Goal: Answer question/provide support: Share knowledge or assist other users

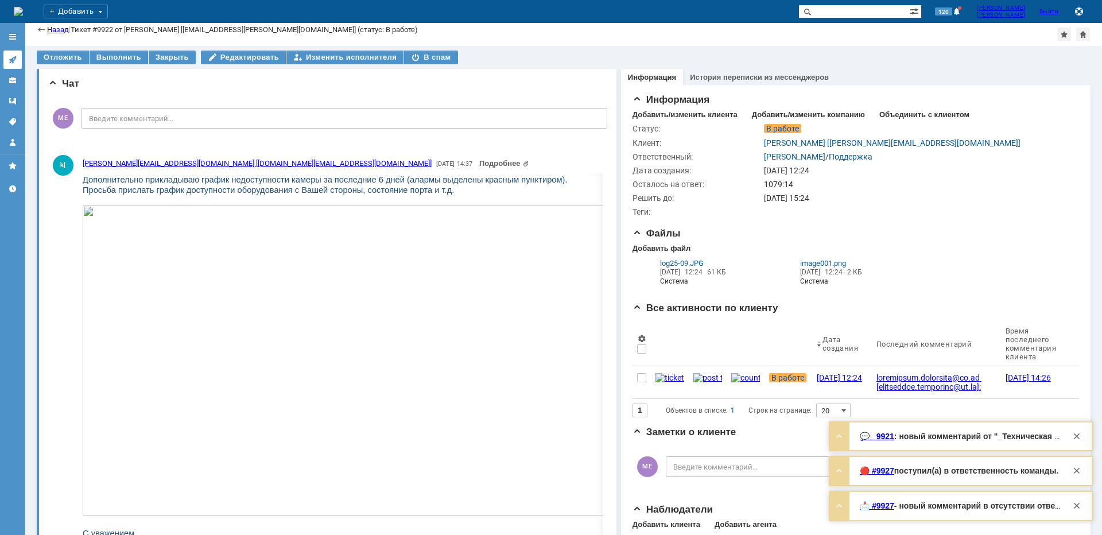
click at [20, 57] on link at bounding box center [12, 60] width 18 height 18
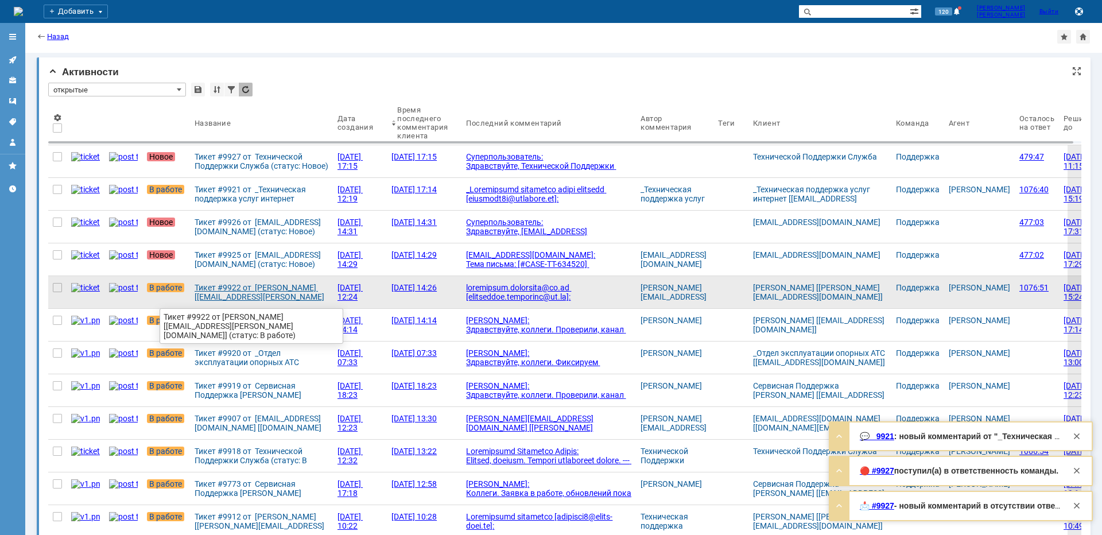
click at [256, 298] on div "Тикет #9922 от [PERSON_NAME] [[EMAIL_ADDRESS][PERSON_NAME][DOMAIN_NAME]] (стату…" at bounding box center [262, 292] width 134 height 18
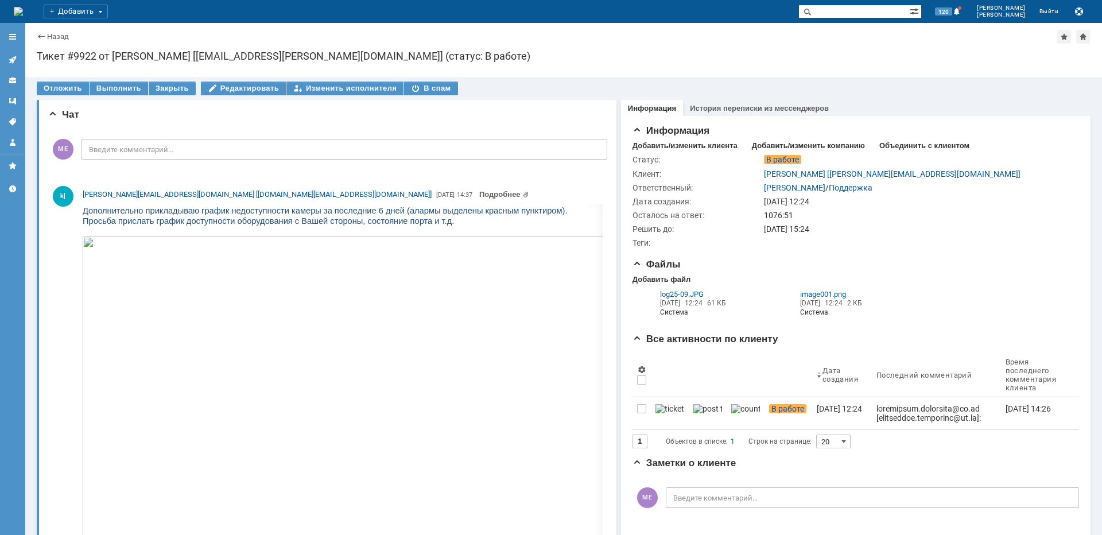
click at [16, 57] on icon at bounding box center [12, 59] width 7 height 7
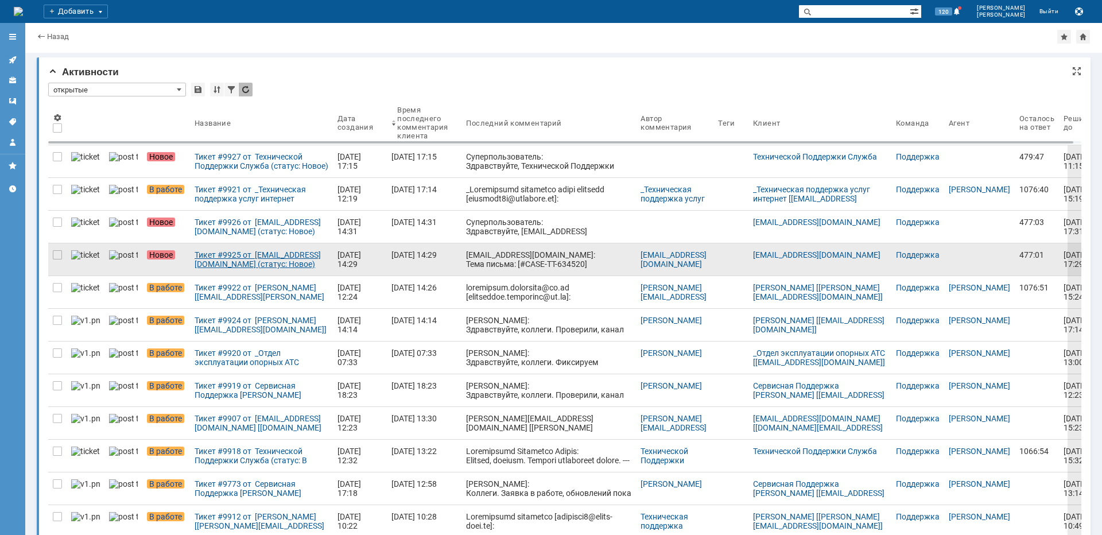
click at [222, 261] on div "Тикет #9925 от [EMAIL_ADDRESS][DOMAIN_NAME] (статус: Новое)" at bounding box center [262, 259] width 134 height 18
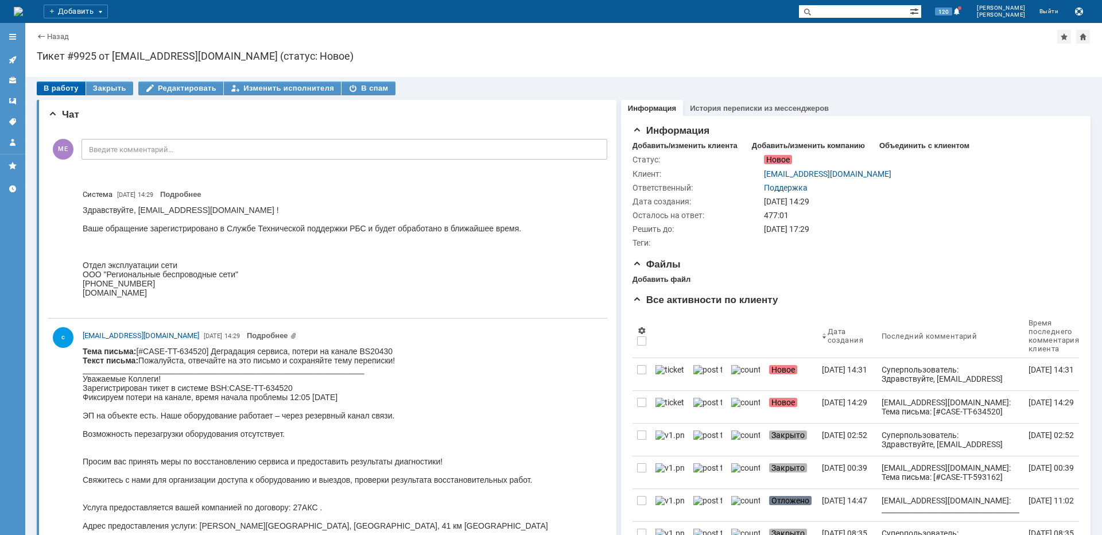
click at [68, 93] on div "В работу" at bounding box center [61, 89] width 49 height 14
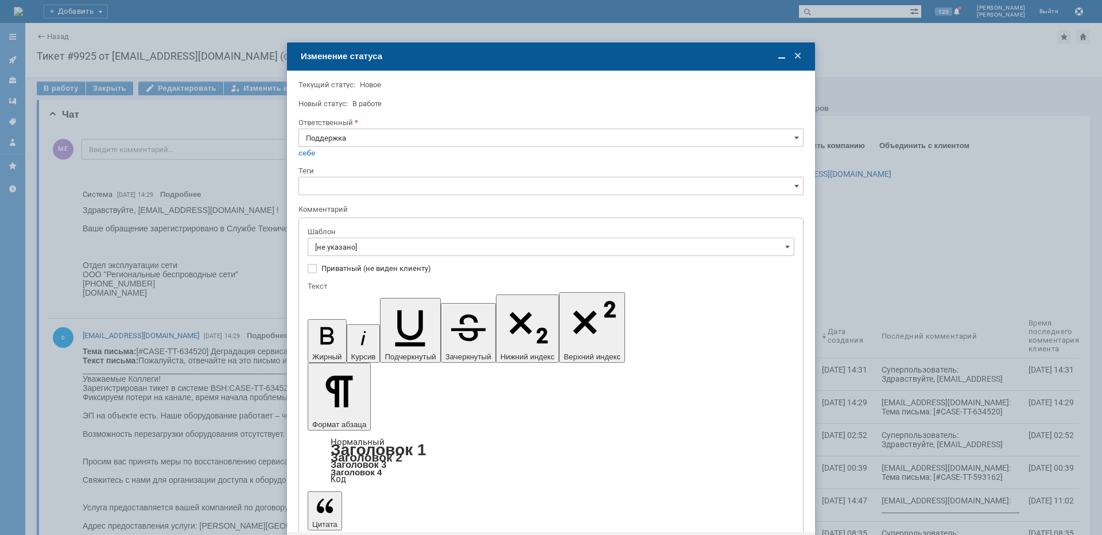
click at [392, 150] on div "себе своей команде" at bounding box center [551, 152] width 505 height 11
click at [390, 140] on input "Поддержка" at bounding box center [551, 138] width 505 height 18
drag, startPoint x: 344, startPoint y: 255, endPoint x: 355, endPoint y: 243, distance: 15.8
click at [344, 254] on span "[PERSON_NAME]" at bounding box center [551, 253] width 490 height 9
type input "[PERSON_NAME]"
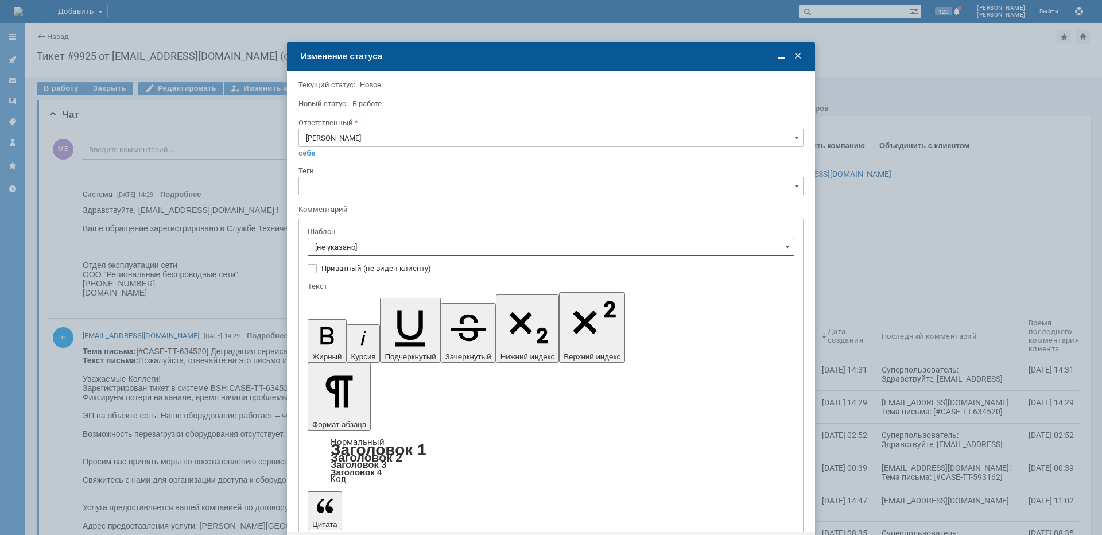
click at [355, 244] on input "[не указано]" at bounding box center [551, 247] width 487 height 18
type input "[PERSON_NAME]"
drag, startPoint x: 421, startPoint y: 376, endPoint x: 106, endPoint y: 68, distance: 440.9
click at [421, 376] on span "[операторы] штатно потерь нет" at bounding box center [551, 380] width 472 height 9
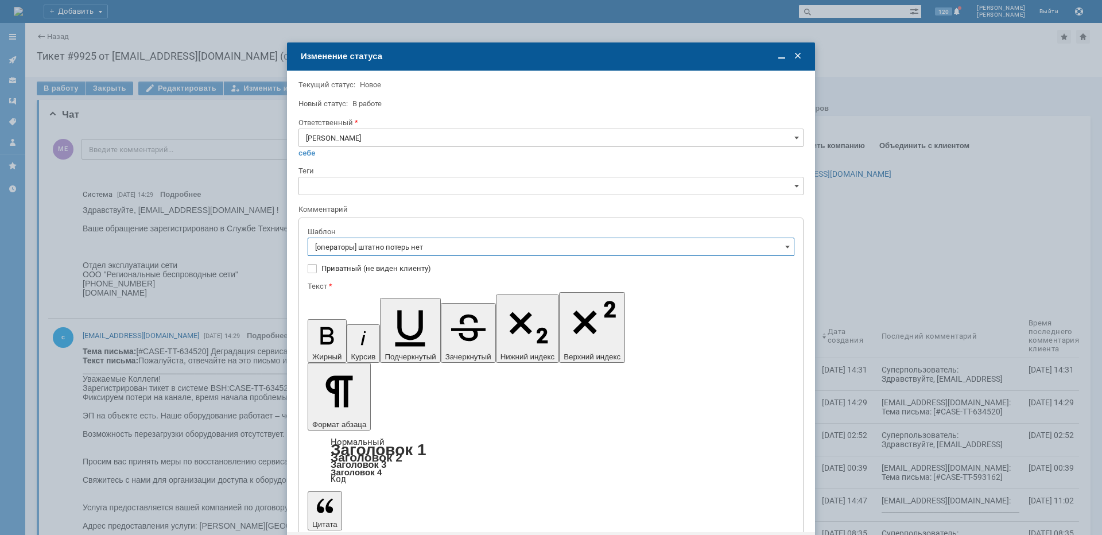
type input "[операторы] штатно потерь нет"
drag, startPoint x: 336, startPoint y: 467, endPoint x: 80, endPoint y: 122, distance: 429.7
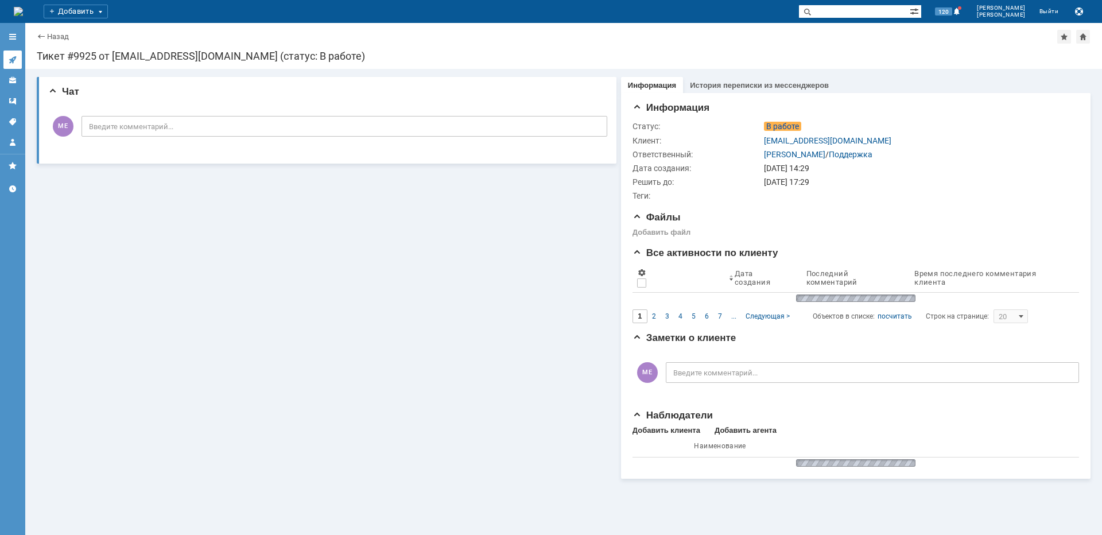
click at [14, 59] on icon at bounding box center [12, 59] width 7 height 7
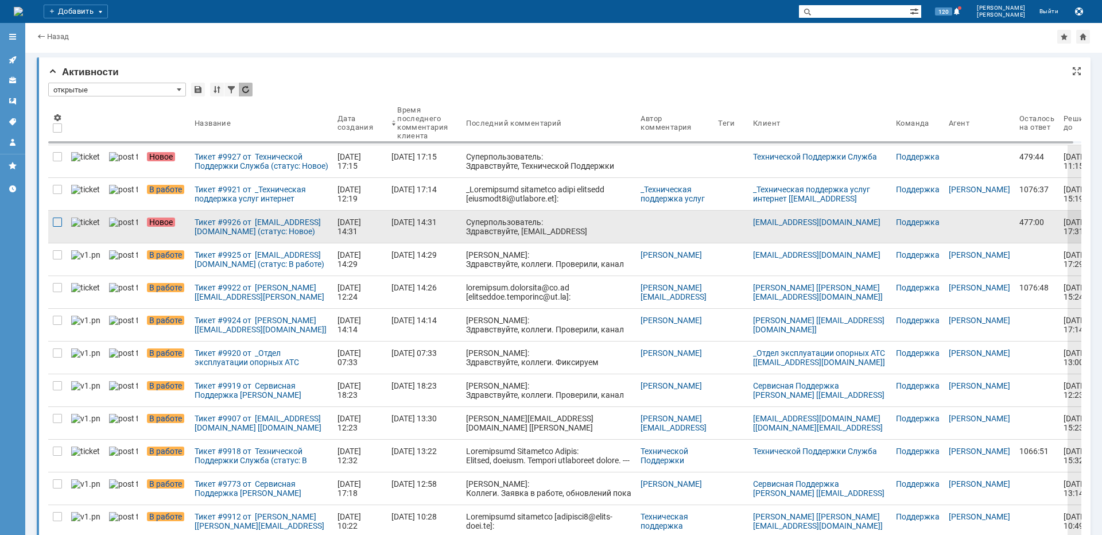
click at [56, 223] on div at bounding box center [57, 222] width 9 height 9
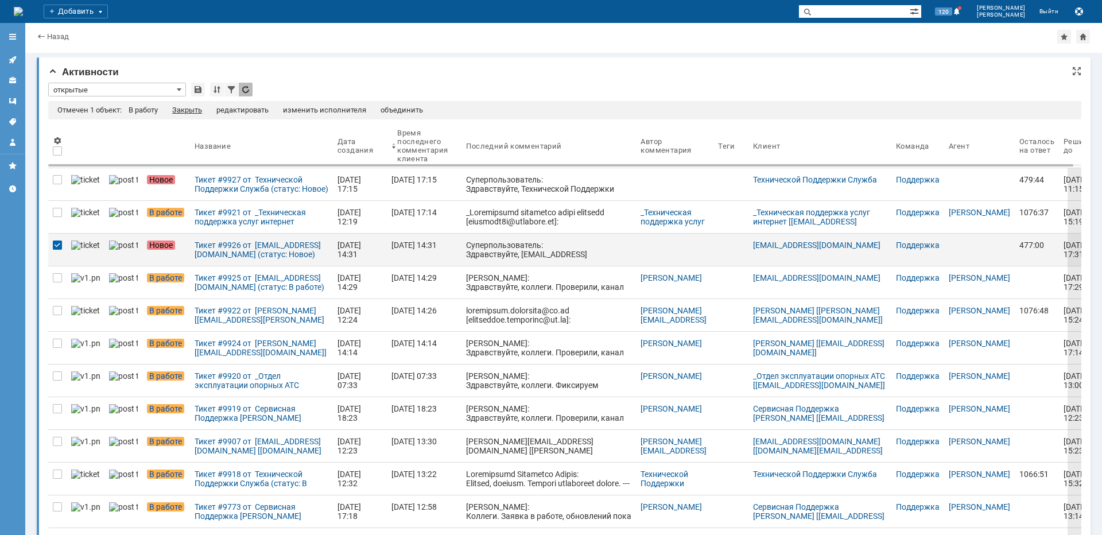
click at [187, 107] on div "Закрыть" at bounding box center [187, 110] width 30 height 9
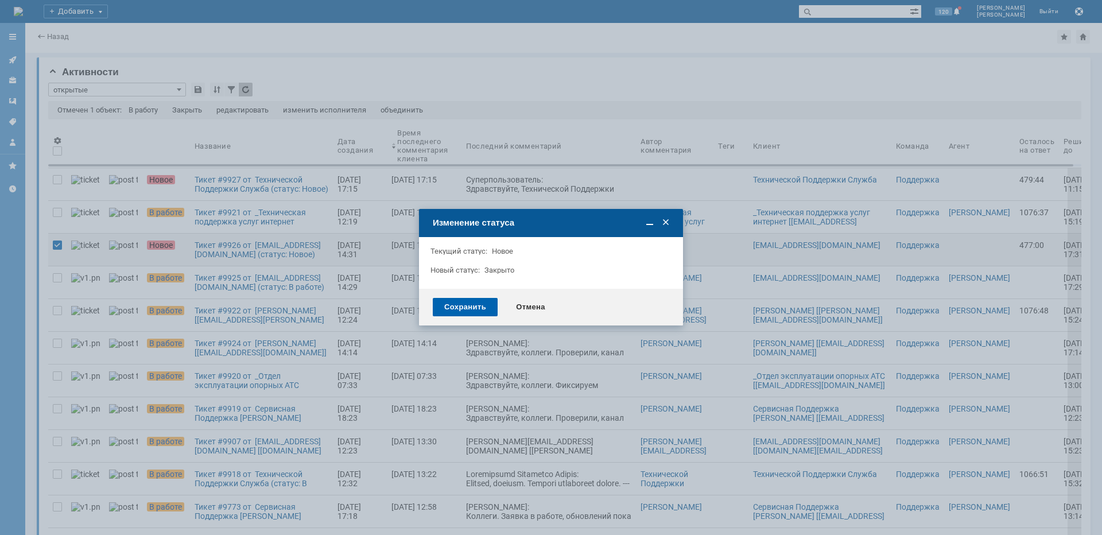
click at [450, 308] on div "Сохранить" at bounding box center [465, 307] width 65 height 18
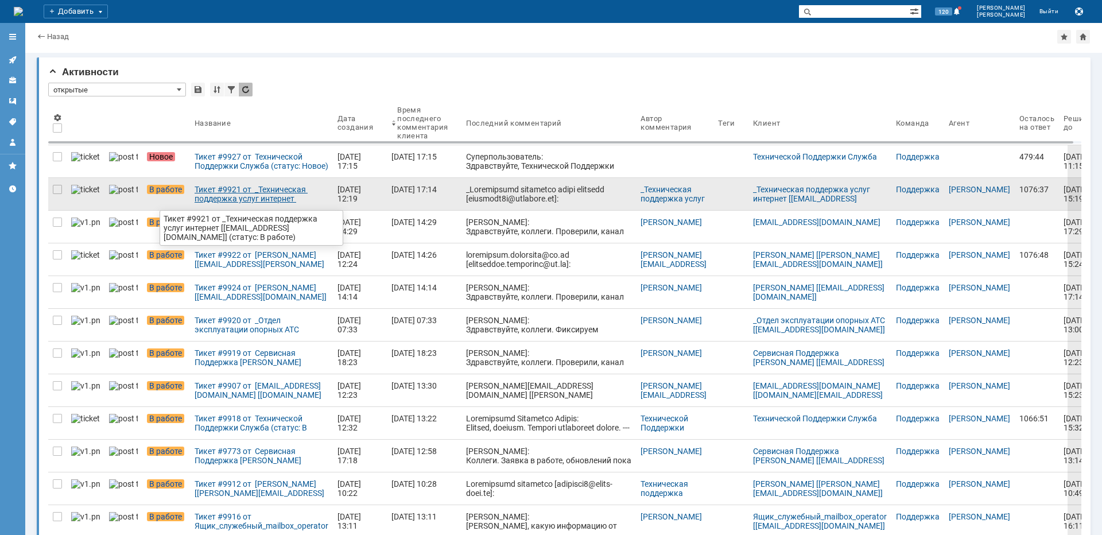
click at [206, 198] on div "Тикет #9921 от _Техническая поддержка услуг интернет [[EMAIL_ADDRESS][DOMAIN_NA…" at bounding box center [262, 194] width 134 height 18
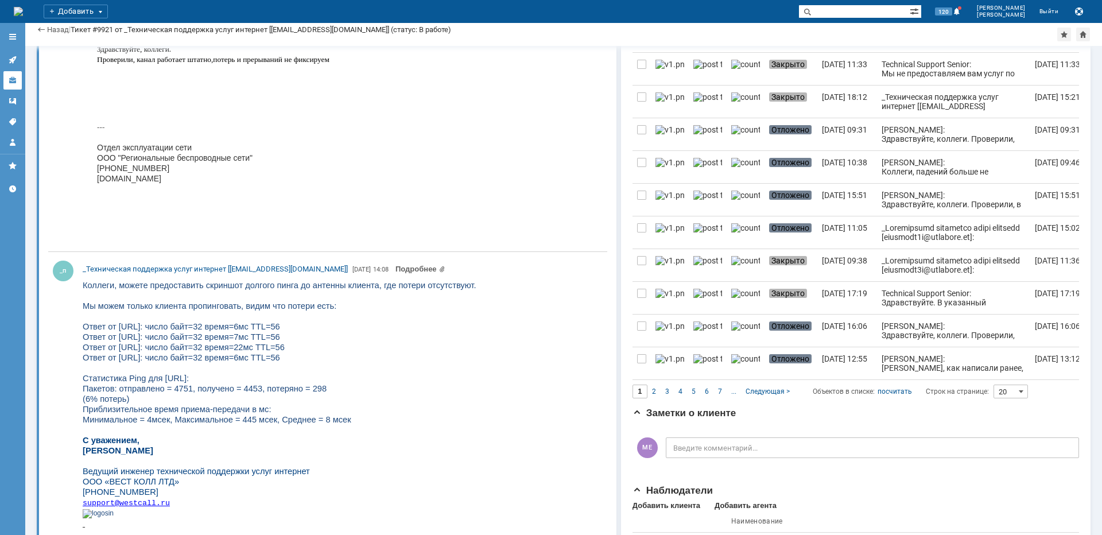
scroll to position [632, 0]
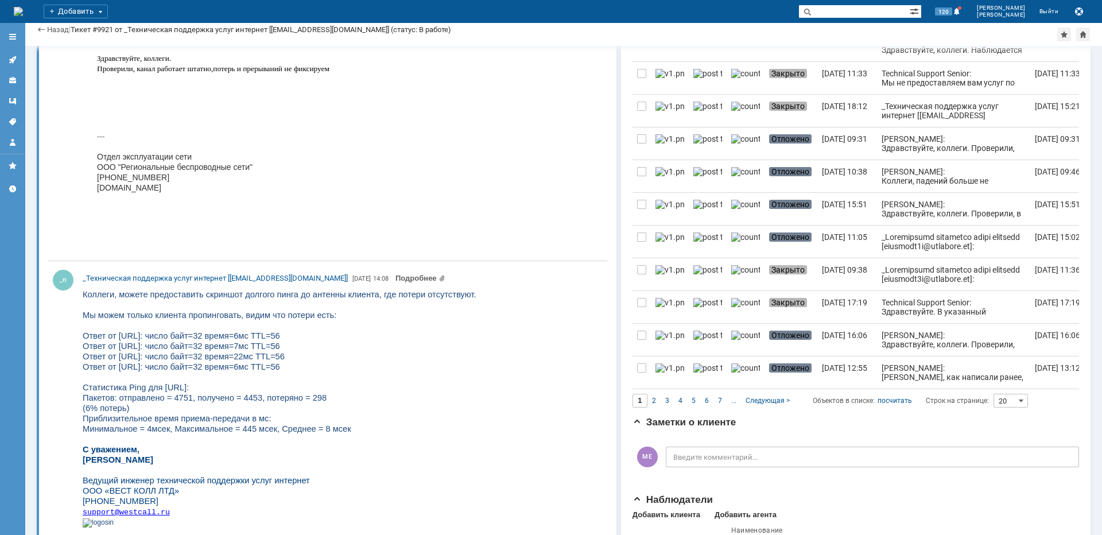
click at [9, 56] on icon at bounding box center [12, 59] width 9 height 9
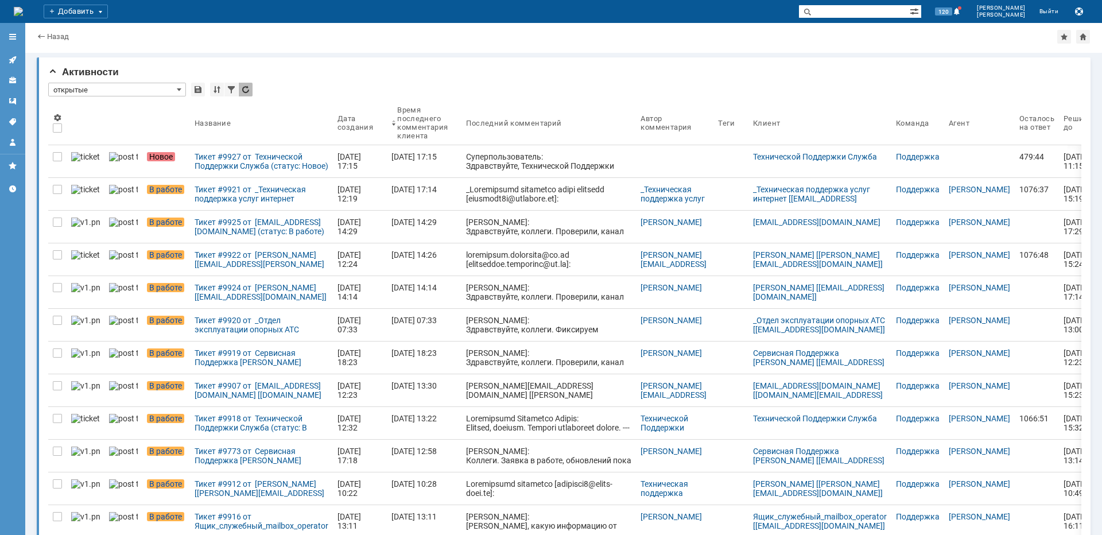
click at [222, 157] on div "Тикет #9927 от Технической Поддержки Служба (статус: Новое)" at bounding box center [262, 161] width 134 height 18
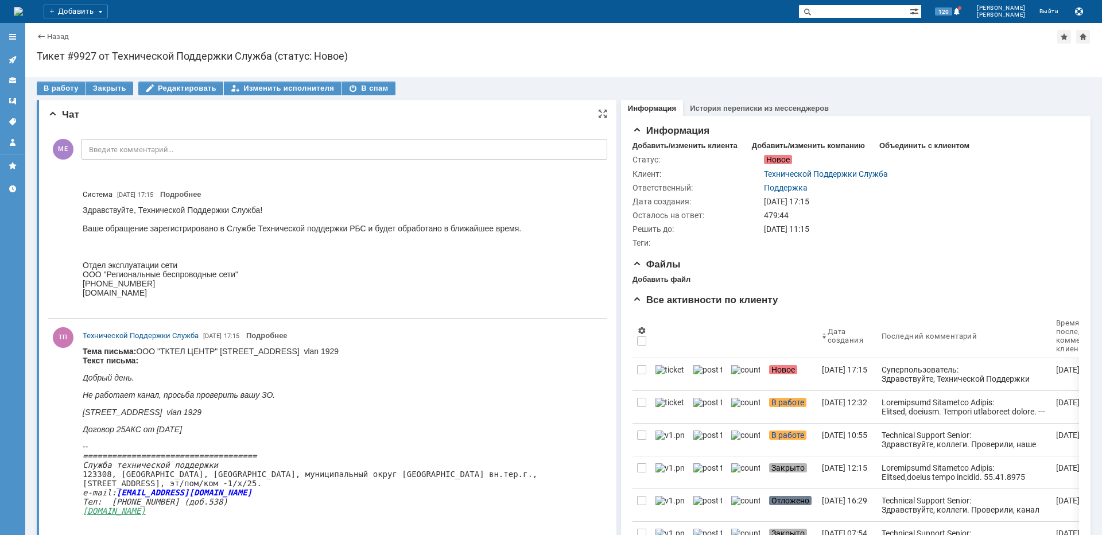
click at [234, 354] on body "Тема письма: ООО "ТКТЕЛ ЦЕНТР" [STREET_ADDRESS] vlan 1929 Текст письма: Добрый …" at bounding box center [310, 440] width 455 height 187
copy body "Планерная"
click at [65, 91] on div "В работу" at bounding box center [61, 89] width 49 height 14
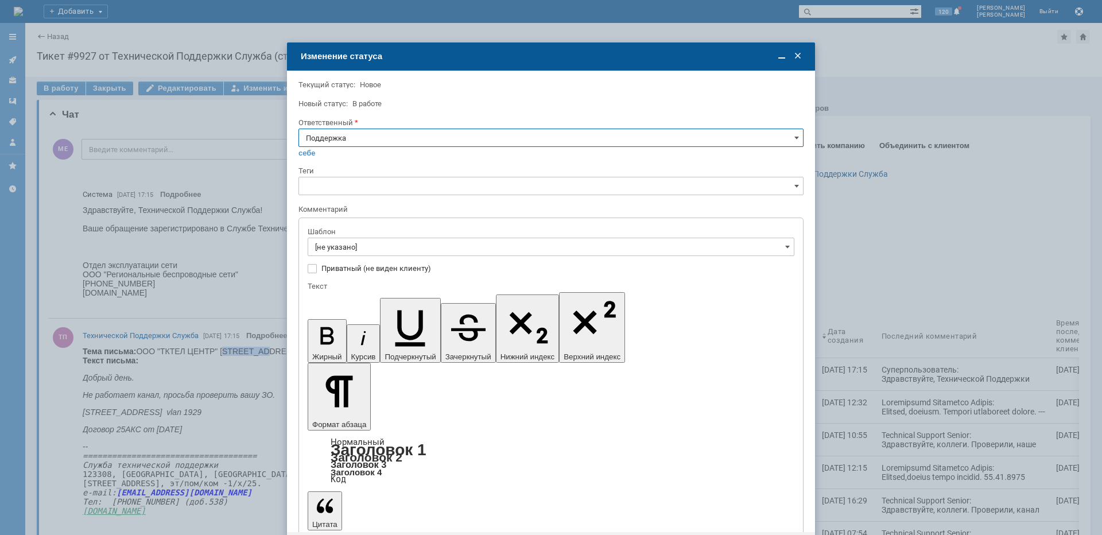
click at [429, 142] on input "Поддержка" at bounding box center [551, 138] width 505 height 18
click at [382, 250] on span "[PERSON_NAME]" at bounding box center [551, 253] width 490 height 9
type input "[PERSON_NAME]"
click at [382, 250] on input "[не указано]" at bounding box center [551, 247] width 487 height 18
type input "[PERSON_NAME]"
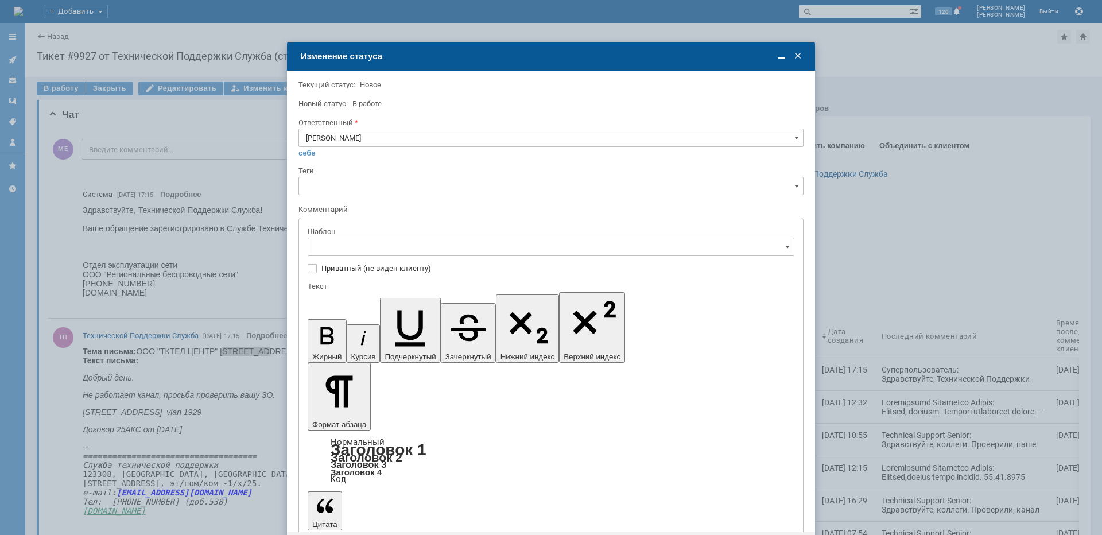
drag, startPoint x: 398, startPoint y: 326, endPoint x: 87, endPoint y: 18, distance: 437.7
click at [398, 326] on span "[операторы] Недоступно оборудование на клиенте" at bounding box center [551, 324] width 472 height 9
type input "[операторы] Недоступно оборудование на клиенте"
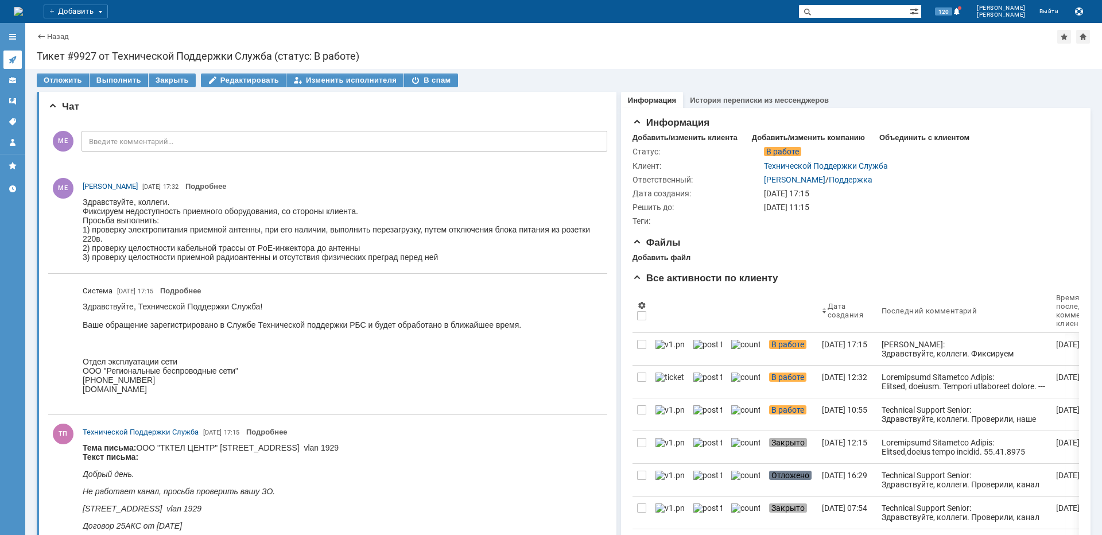
click at [14, 57] on icon at bounding box center [12, 59] width 7 height 7
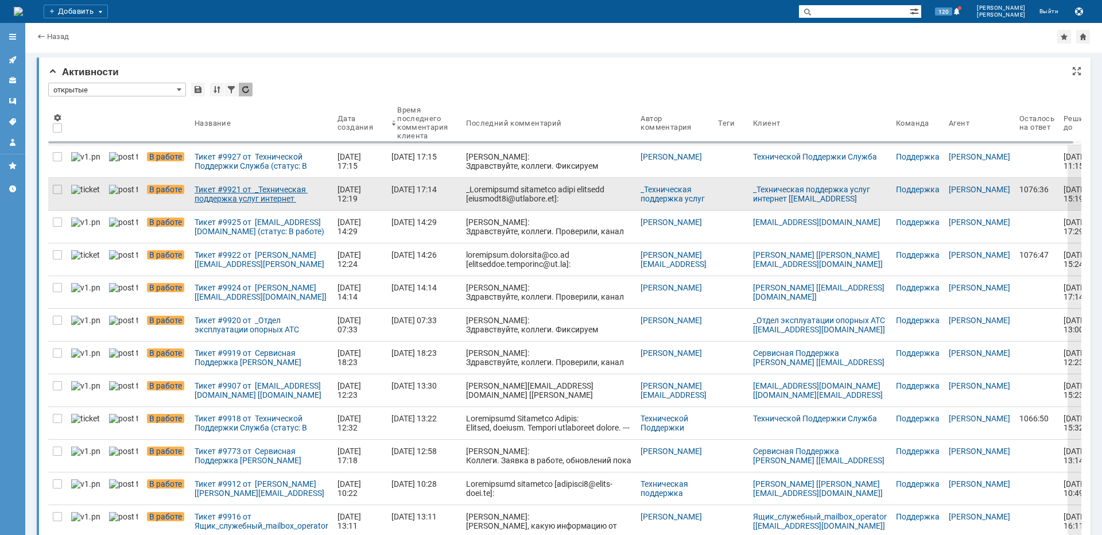
click at [227, 197] on div "Тикет #9921 от _Техническая поддержка услуг интернет [[EMAIL_ADDRESS][DOMAIN_NA…" at bounding box center [262, 194] width 134 height 18
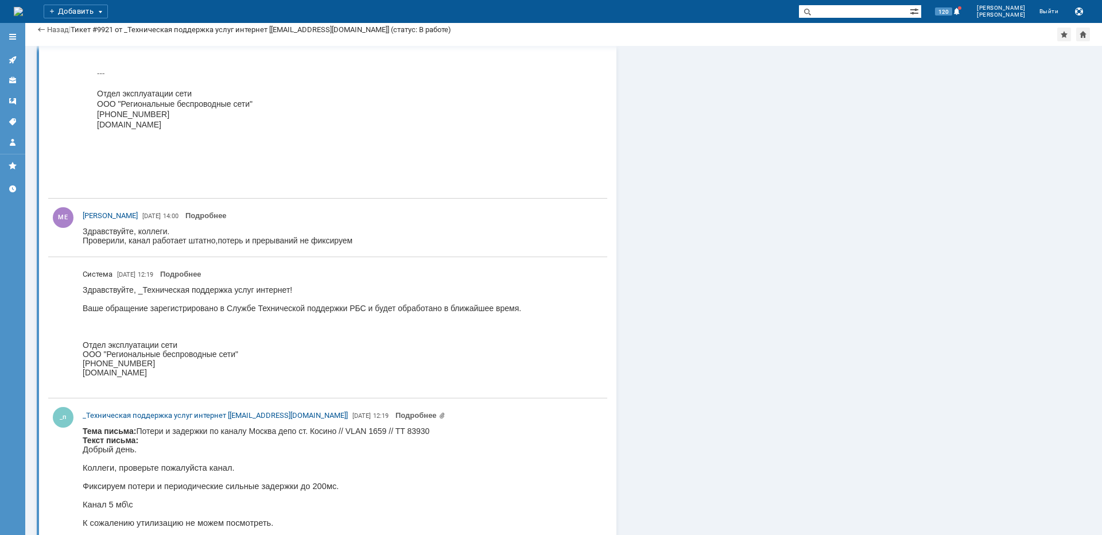
scroll to position [1263, 0]
copy body "[PERSON_NAME]"
click at [11, 57] on icon at bounding box center [12, 59] width 9 height 9
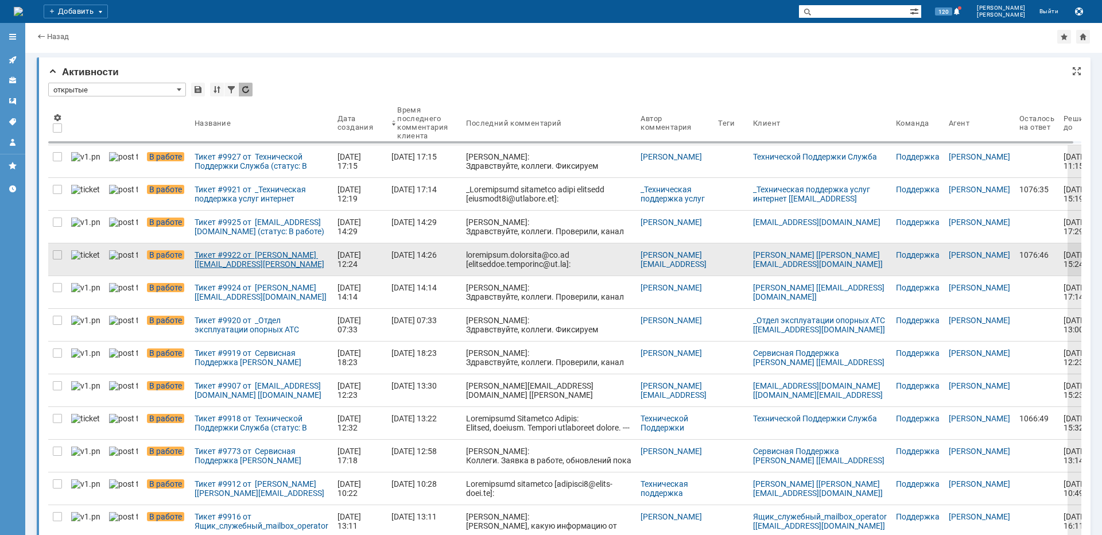
click at [195, 262] on div "Тикет #9922 от [PERSON_NAME] [[EMAIL_ADDRESS][PERSON_NAME][DOMAIN_NAME]] (стату…" at bounding box center [262, 259] width 134 height 18
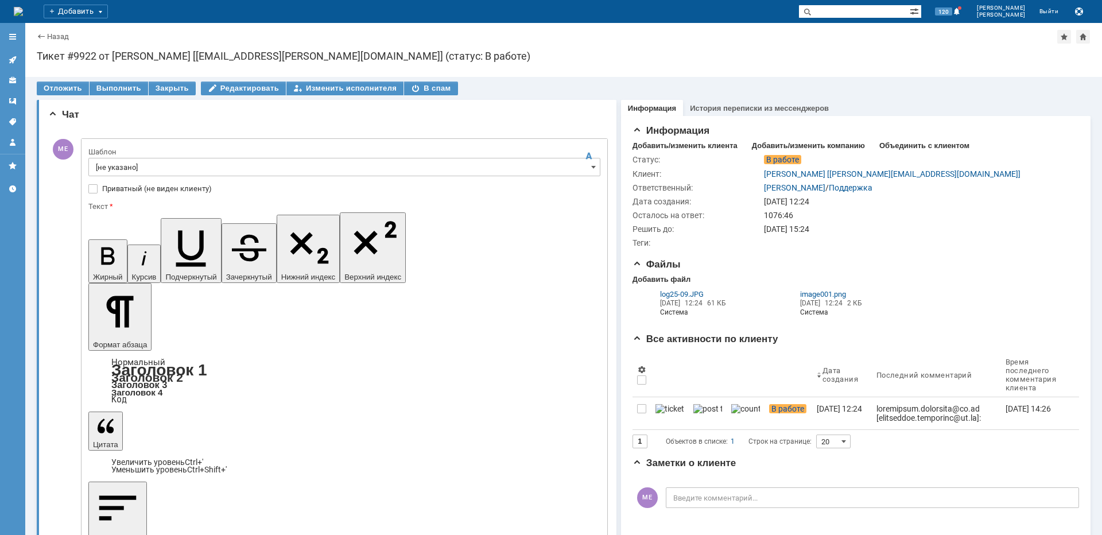
click at [143, 169] on input "[не указано]" at bounding box center [344, 167] width 512 height 18
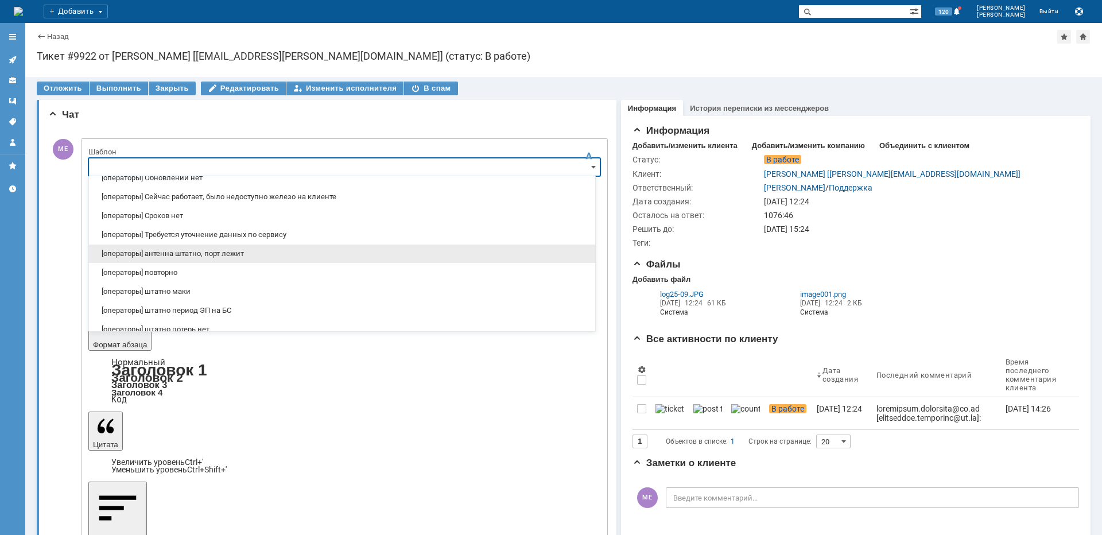
scroll to position [115, 0]
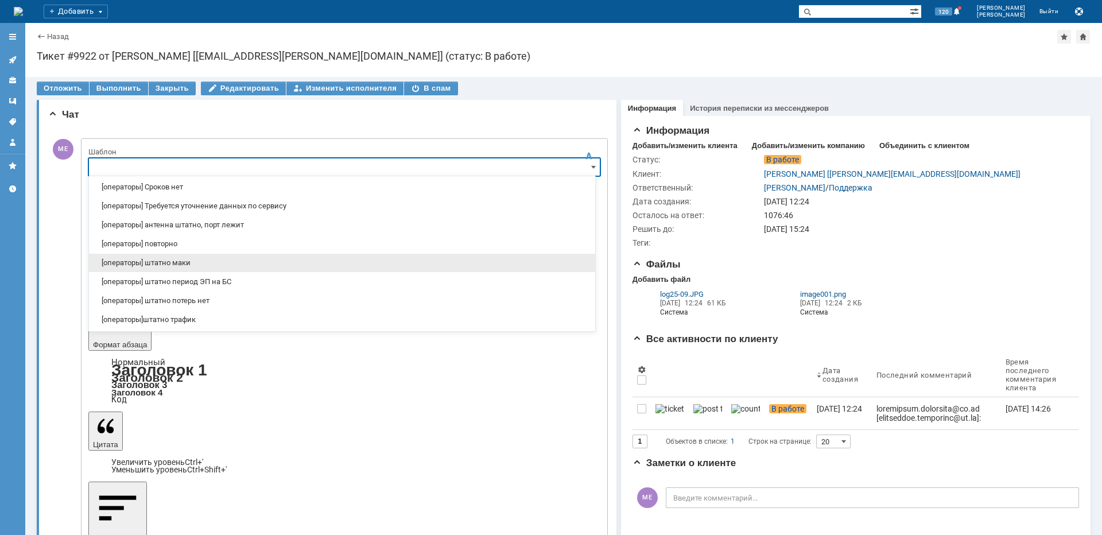
click at [182, 261] on span "[операторы] штатно маки" at bounding box center [342, 262] width 493 height 9
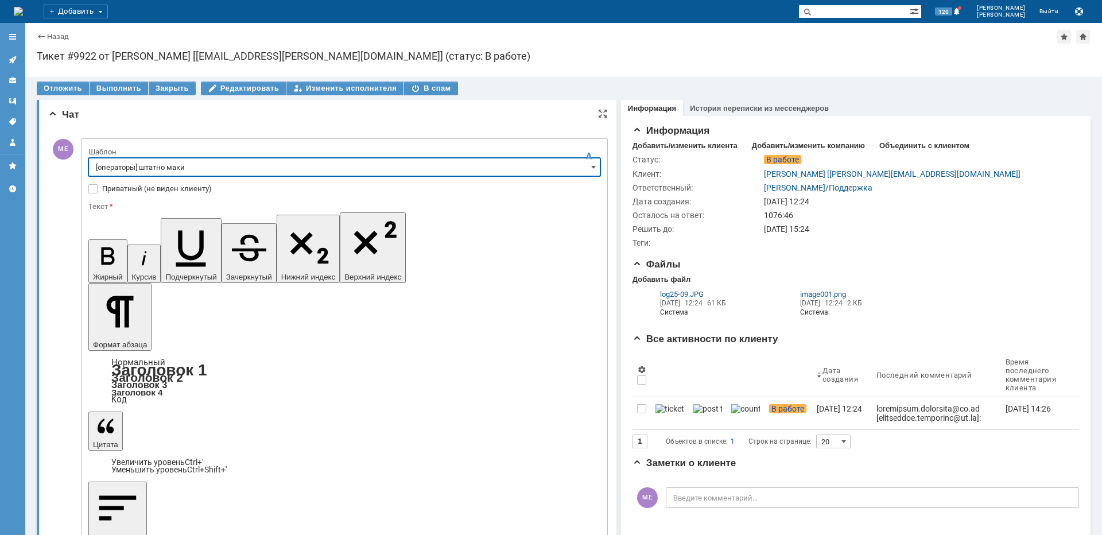
type input "[операторы] штатно маки"
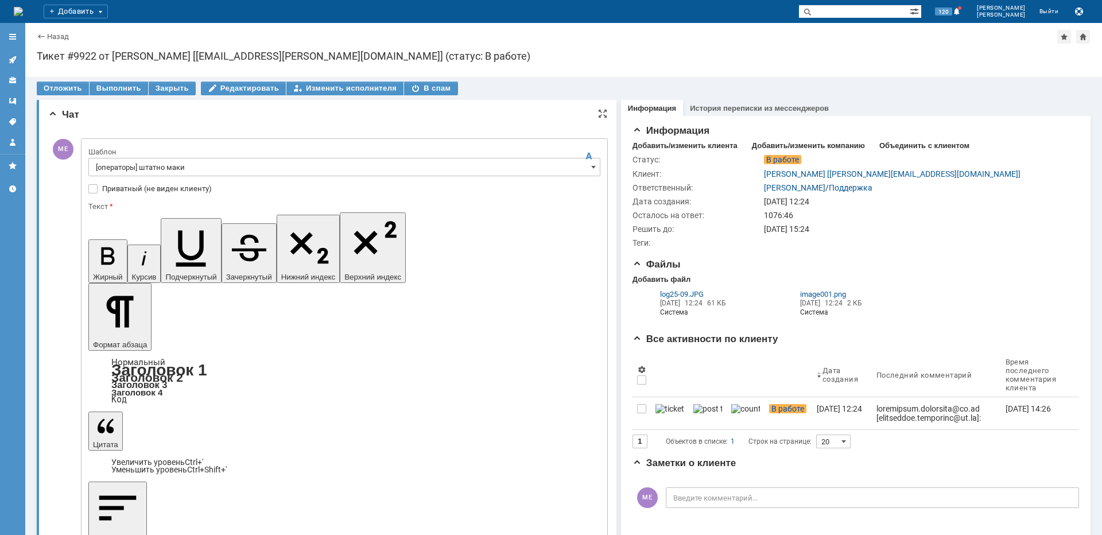
drag, startPoint x: 357, startPoint y: 3325, endPoint x: 99, endPoint y: 3335, distance: 257.4
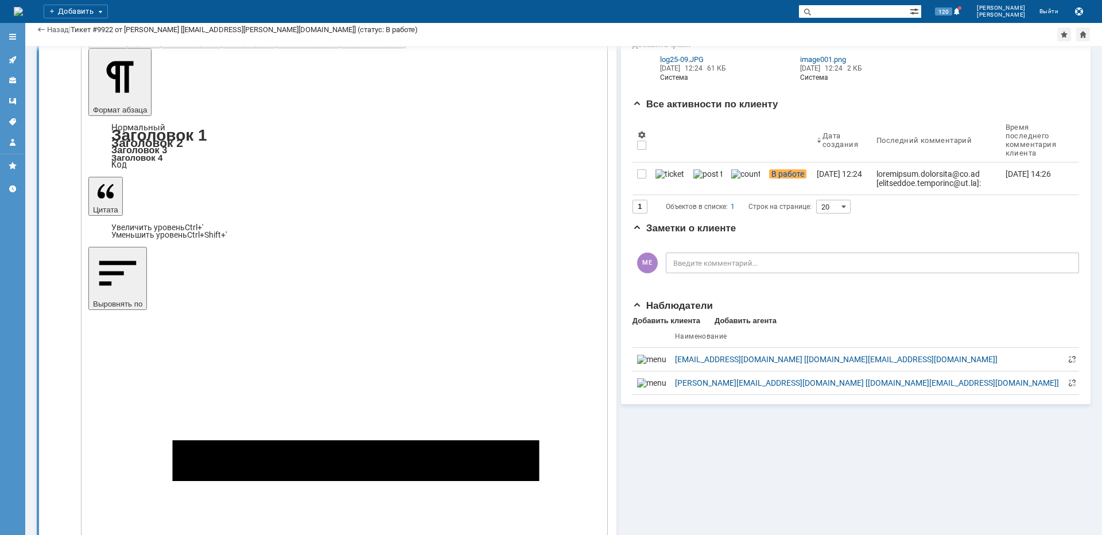
scroll to position [172, 0]
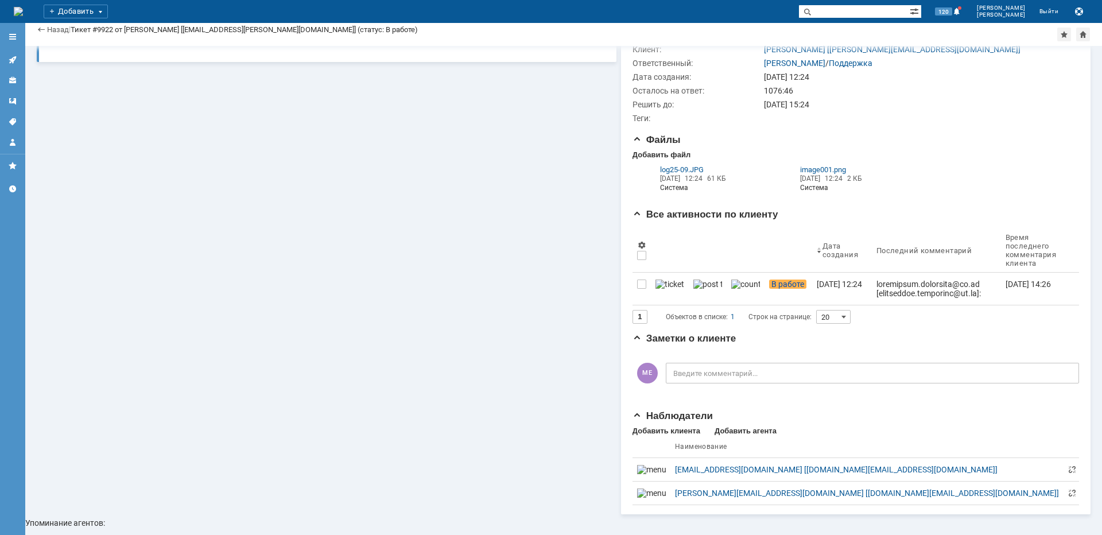
scroll to position [78, 0]
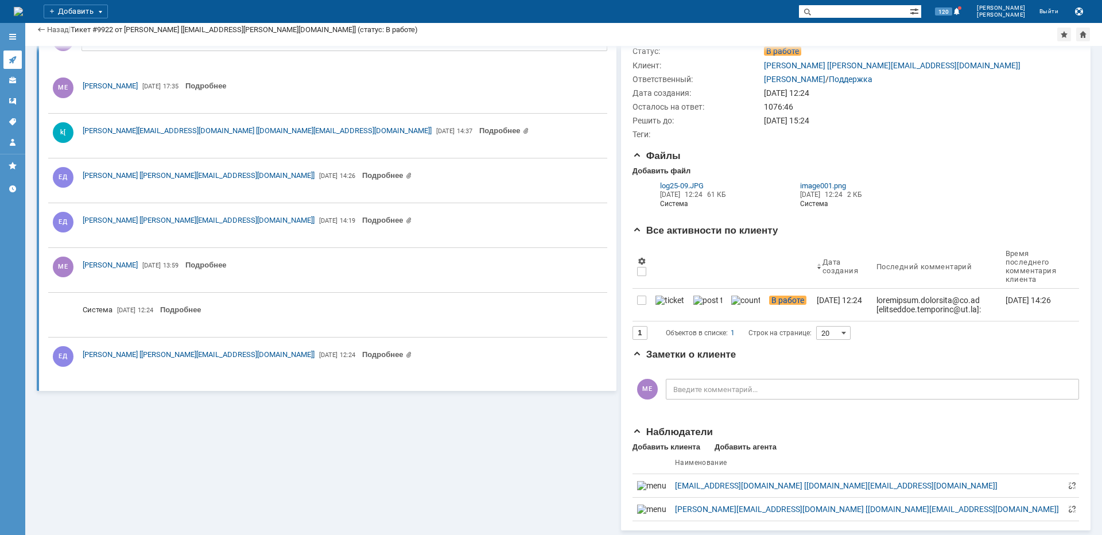
click at [13, 61] on icon at bounding box center [12, 59] width 7 height 7
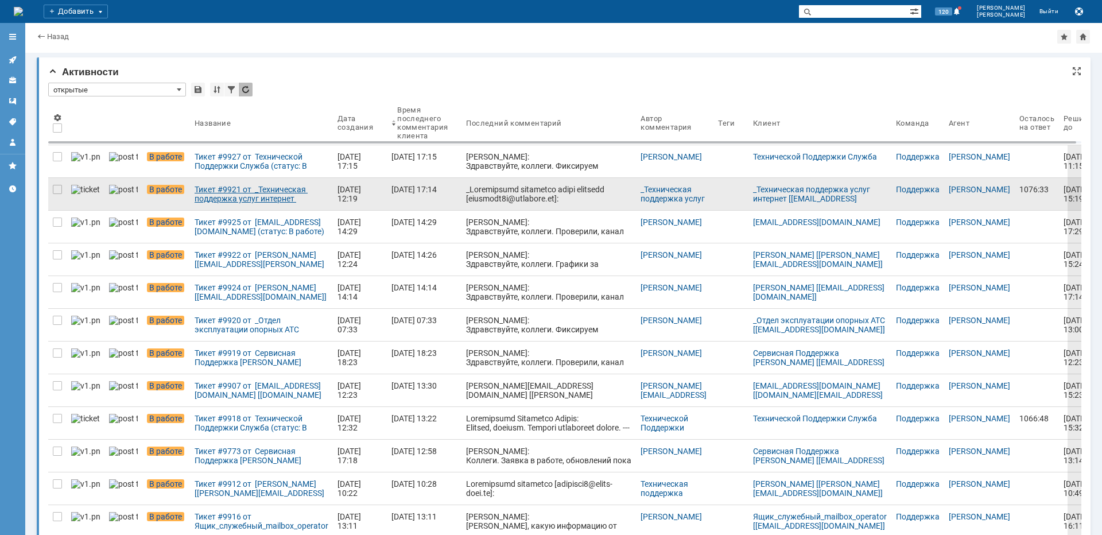
click at [202, 198] on div "Тикет #9921 от _Техническая поддержка услуг интернет [[EMAIL_ADDRESS][DOMAIN_NA…" at bounding box center [262, 194] width 134 height 18
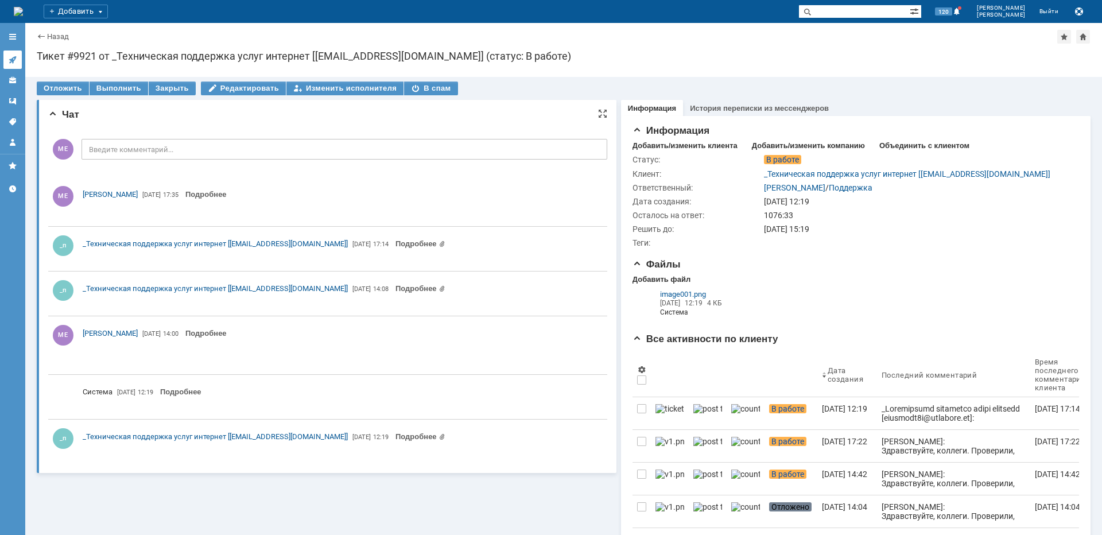
click at [13, 59] on icon at bounding box center [12, 59] width 7 height 7
